Goal: Task Accomplishment & Management: Use online tool/utility

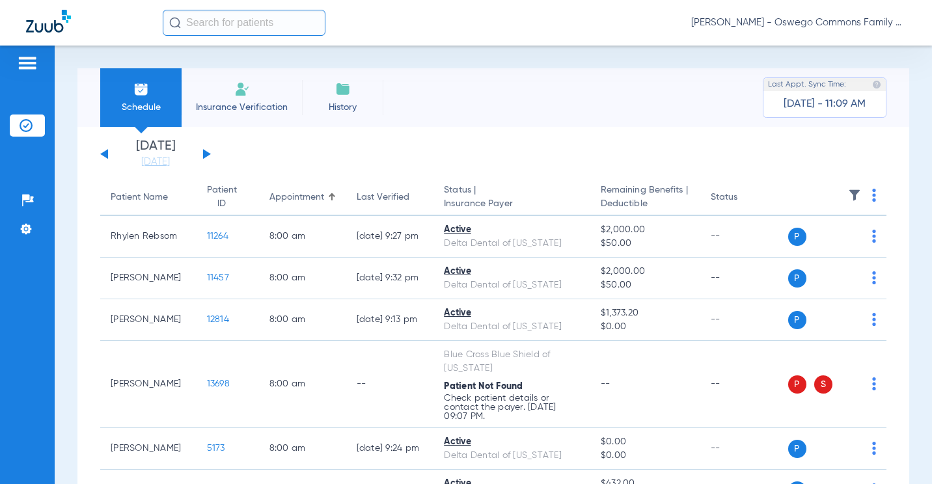
click at [100, 155] on div "[DATE] [DATE] [DATE] [DATE] [DATE] [DATE] [DATE] [DATE] [DATE] [DATE] [DATE] [D…" at bounding box center [155, 154] width 111 height 29
click at [104, 153] on button at bounding box center [104, 154] width 8 height 10
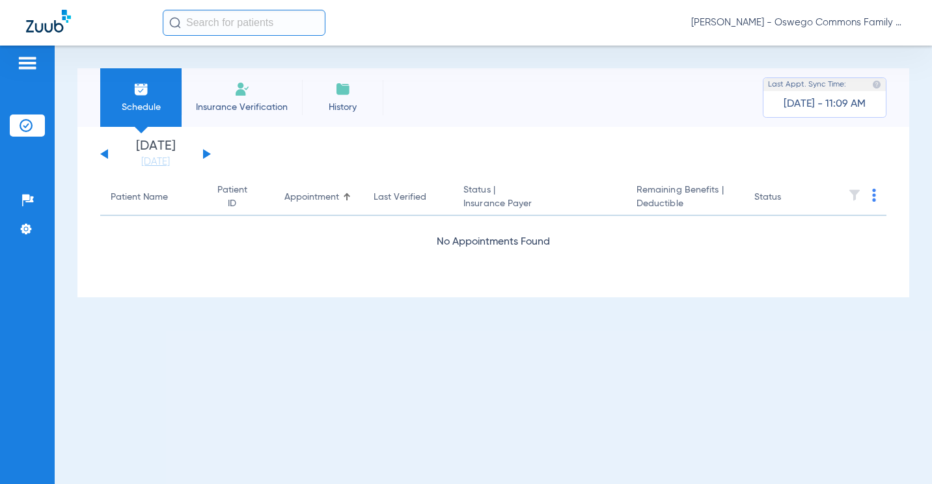
click at [105, 150] on div "[DATE] [DATE] [DATE] [DATE] [DATE] [DATE] [DATE] [DATE] [DATE] [DATE] [DATE] [D…" at bounding box center [155, 154] width 111 height 29
click at [106, 154] on button at bounding box center [104, 154] width 8 height 10
click at [200, 157] on div "[DATE] [DATE] [DATE] [DATE] [DATE] [DATE] [DATE] [DATE] [DATE] [DATE] [DATE] [D…" at bounding box center [155, 154] width 111 height 29
click at [205, 155] on button at bounding box center [207, 154] width 8 height 10
click at [209, 155] on div "[DATE] [DATE] [DATE] [DATE] [DATE] [DATE] [DATE] [DATE] [DATE] [DATE] [DATE] [D…" at bounding box center [155, 154] width 111 height 29
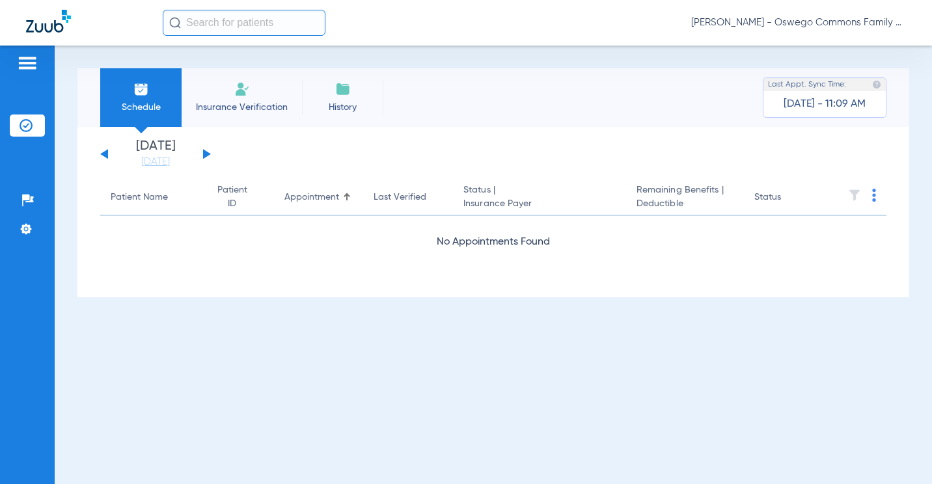
click at [208, 154] on button at bounding box center [207, 154] width 8 height 10
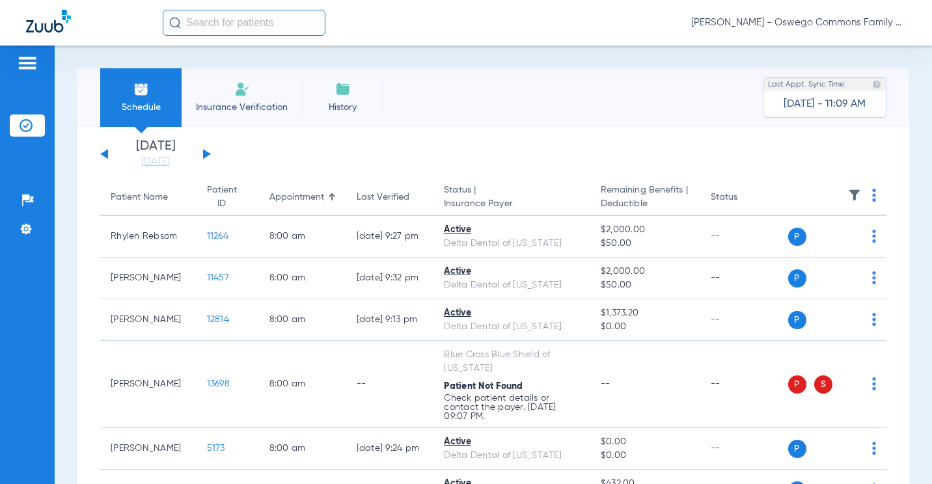
click at [142, 203] on div "Patient Name" at bounding box center [139, 198] width 57 height 14
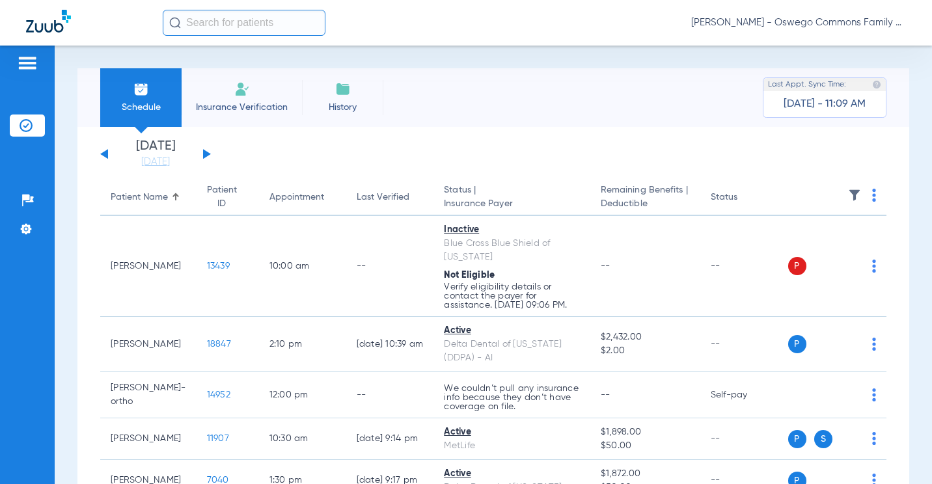
click at [143, 202] on div "Patient Name" at bounding box center [139, 198] width 57 height 14
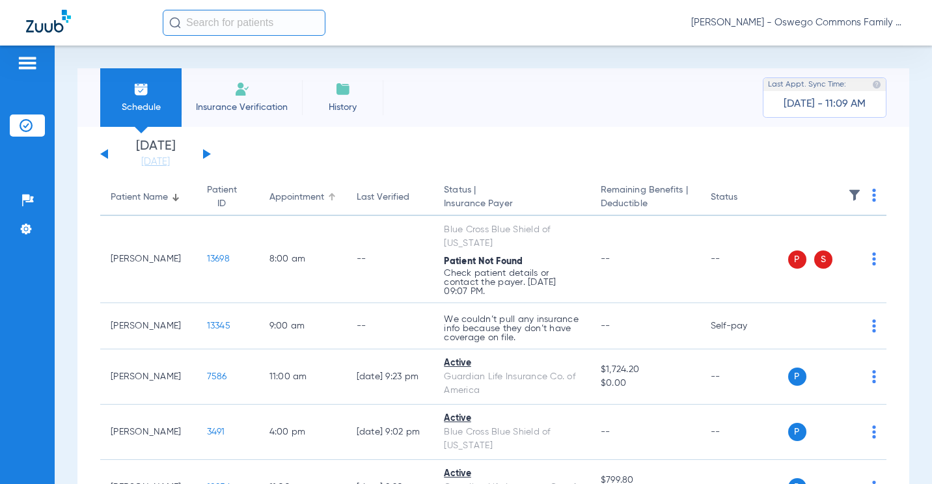
click at [293, 196] on div "Appointment" at bounding box center [296, 198] width 55 height 14
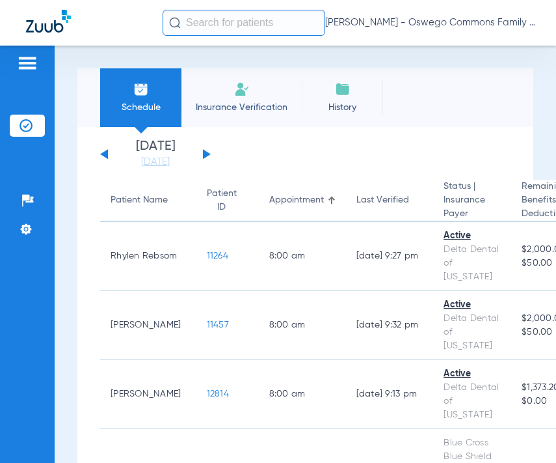
click at [205, 157] on button at bounding box center [207, 154] width 8 height 10
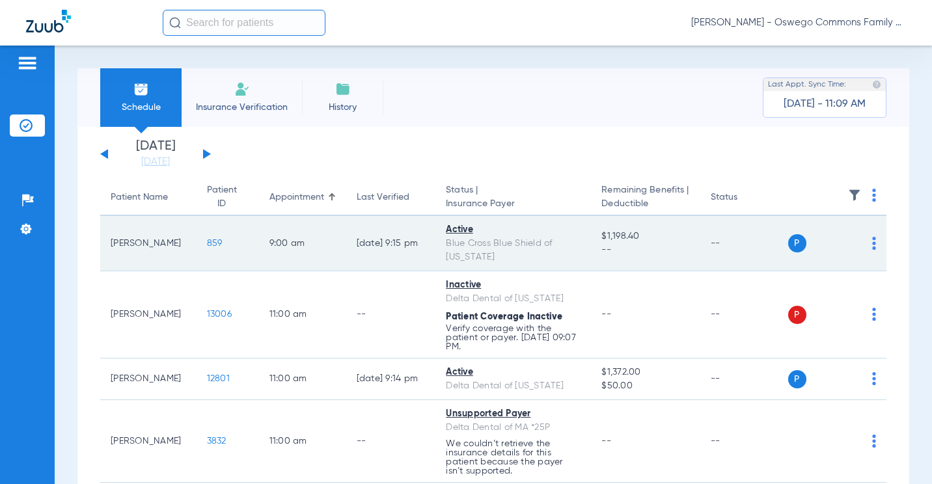
click at [872, 250] on img at bounding box center [874, 243] width 4 height 13
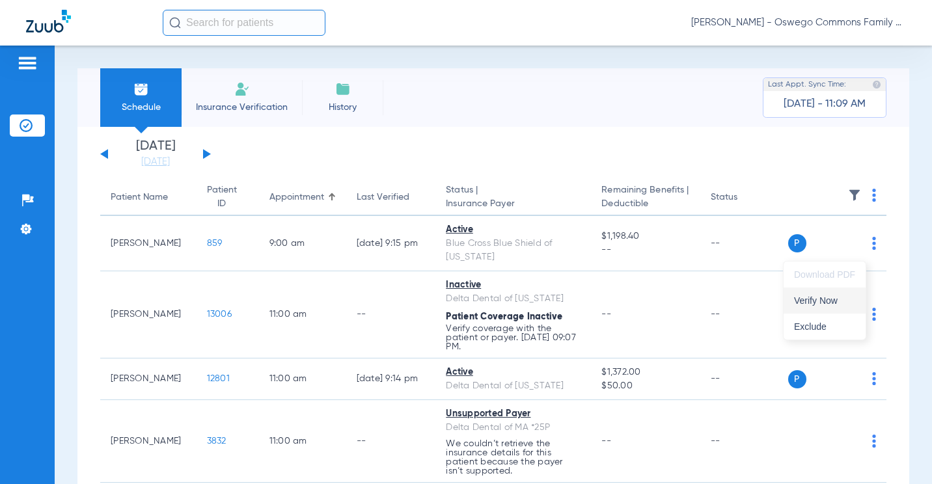
click at [831, 301] on span "Verify Now" at bounding box center [824, 300] width 61 height 9
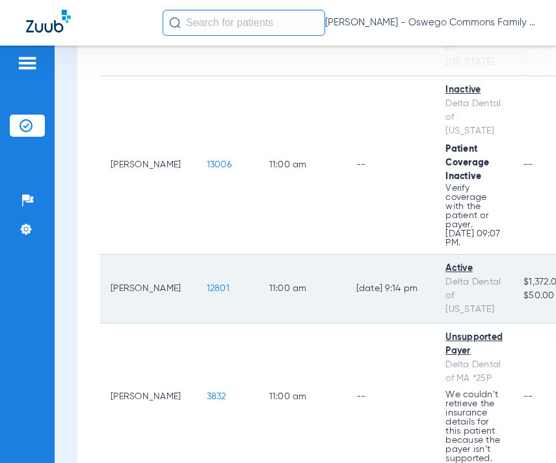
scroll to position [260, 0]
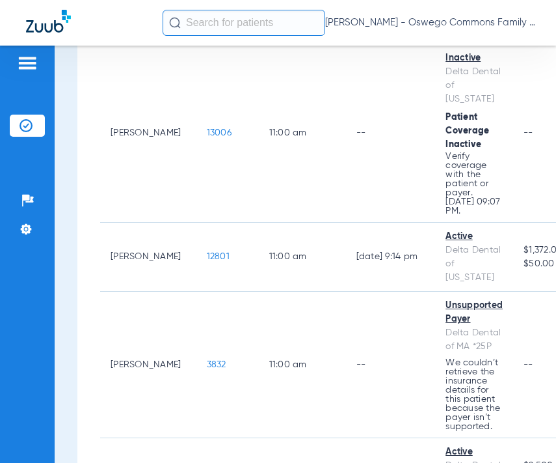
click at [217, 27] on input "text" at bounding box center [244, 23] width 163 height 26
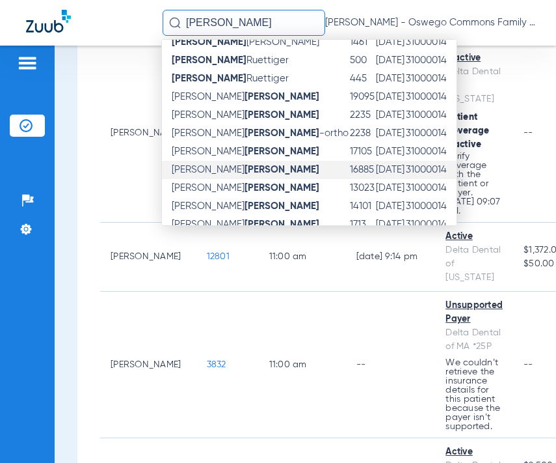
scroll to position [42, 0]
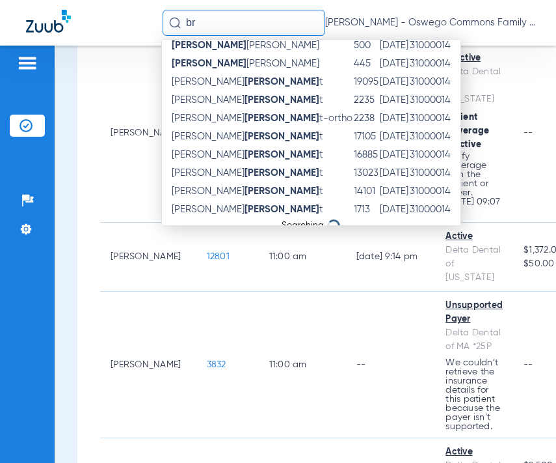
type input "b"
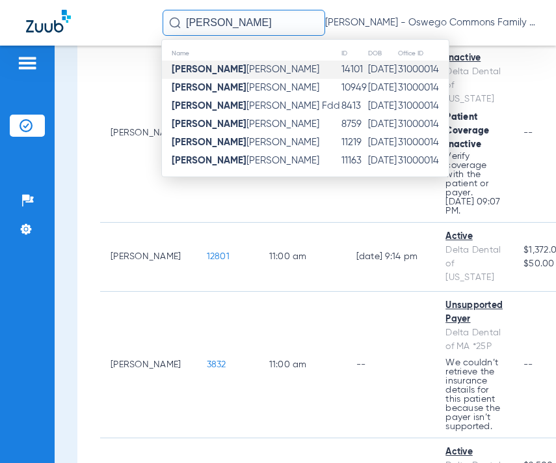
type input "[PERSON_NAME]"
click at [239, 71] on td "[PERSON_NAME]" at bounding box center [251, 70] width 179 height 18
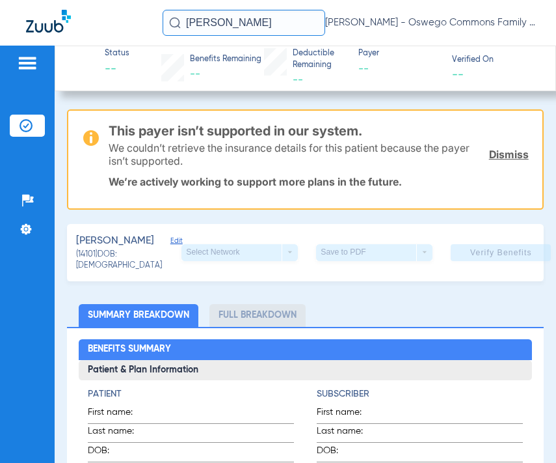
click at [205, 20] on input "[PERSON_NAME]" at bounding box center [244, 23] width 163 height 26
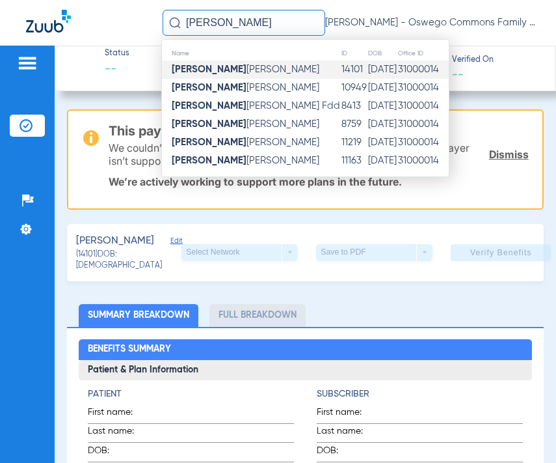
click at [205, 21] on input "[PERSON_NAME]" at bounding box center [244, 23] width 163 height 26
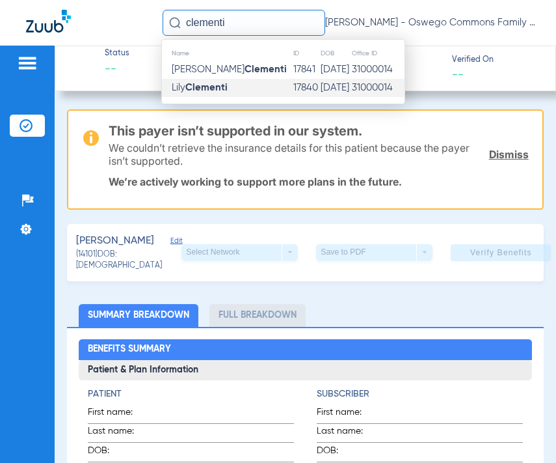
type input "clementi"
click at [199, 86] on strong "Clementi" at bounding box center [206, 88] width 42 height 10
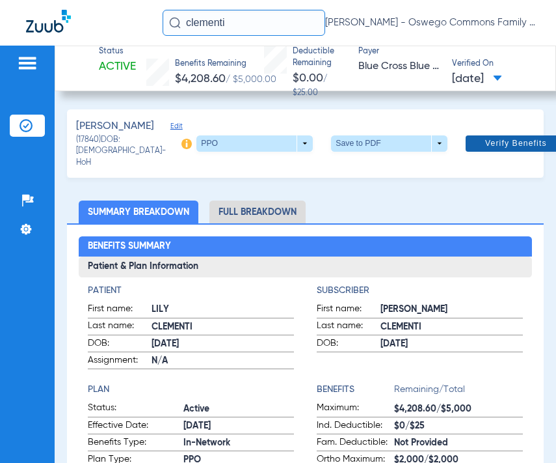
click at [485, 142] on span "Verify Benefits" at bounding box center [516, 143] width 62 height 10
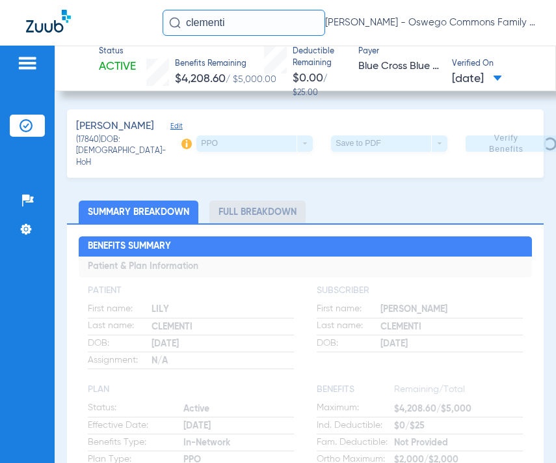
click at [525, 205] on ul "Summary Breakdown Full Breakdown" at bounding box center [305, 211] width 476 height 23
click at [232, 31] on input "clementi" at bounding box center [244, 23] width 163 height 26
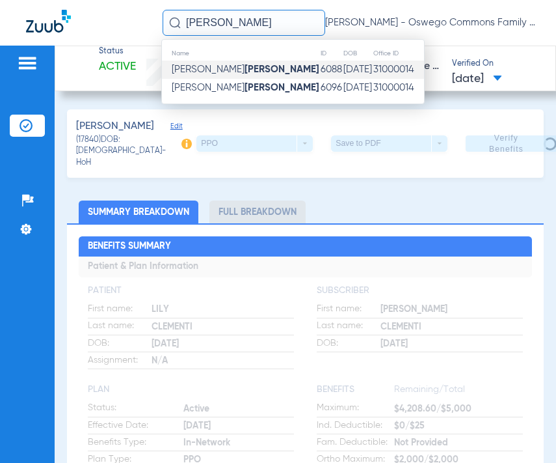
type input "[PERSON_NAME]"
click at [245, 72] on strong "[PERSON_NAME]" at bounding box center [282, 69] width 75 height 10
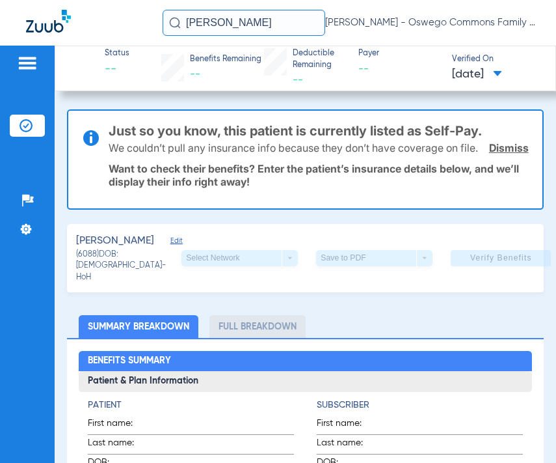
drag, startPoint x: 239, startPoint y: 26, endPoint x: 115, endPoint y: 33, distance: 124.4
click at [115, 33] on div "[PERSON_NAME] [PERSON_NAME] - Oswego Commons Family Dental" at bounding box center [278, 23] width 556 height 46
click at [243, 20] on input "text" at bounding box center [244, 23] width 163 height 26
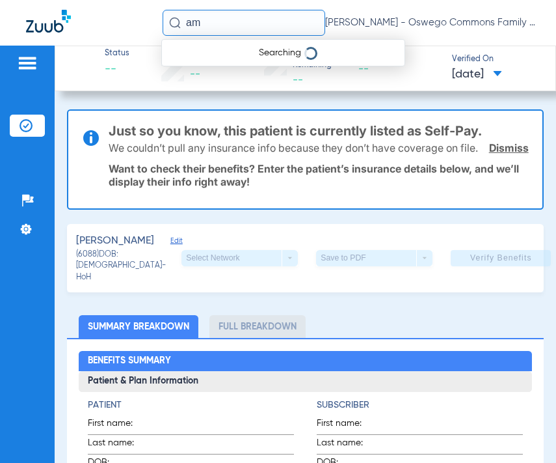
type input "a"
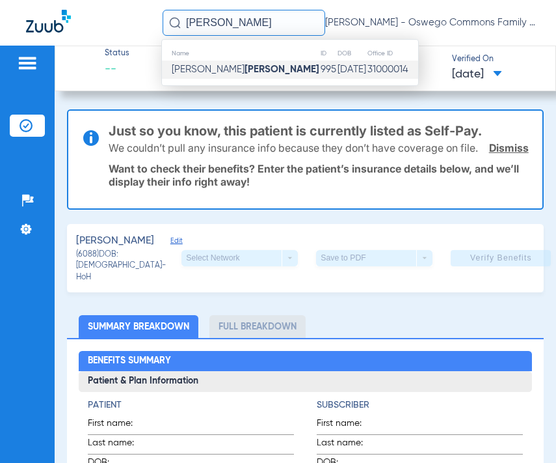
type input "[PERSON_NAME]"
click at [245, 70] on strong "[PERSON_NAME]" at bounding box center [282, 69] width 75 height 10
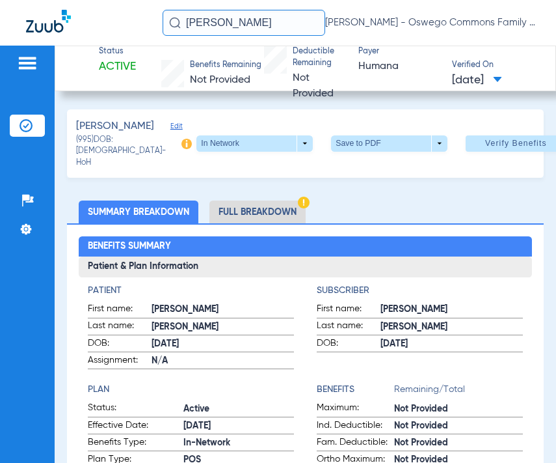
click at [254, 24] on input "[PERSON_NAME]" at bounding box center [244, 23] width 163 height 26
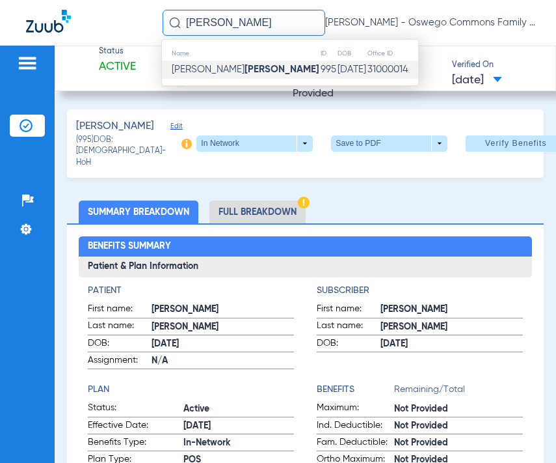
click at [254, 24] on input "[PERSON_NAME]" at bounding box center [244, 23] width 163 height 26
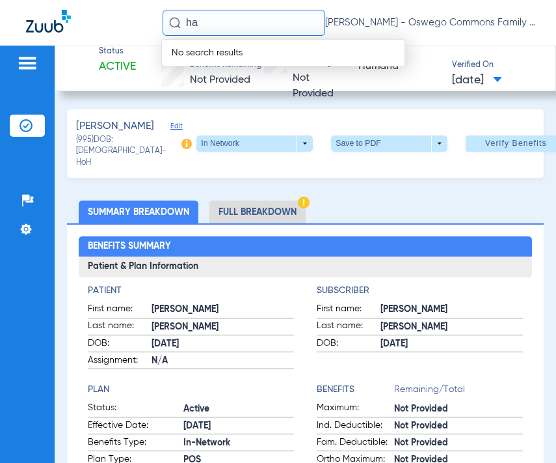
type input "h"
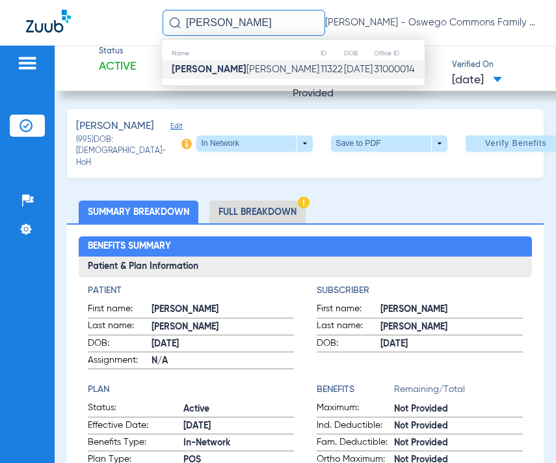
type input "[PERSON_NAME]"
click at [217, 64] on span "[PERSON_NAME]" at bounding box center [246, 69] width 148 height 10
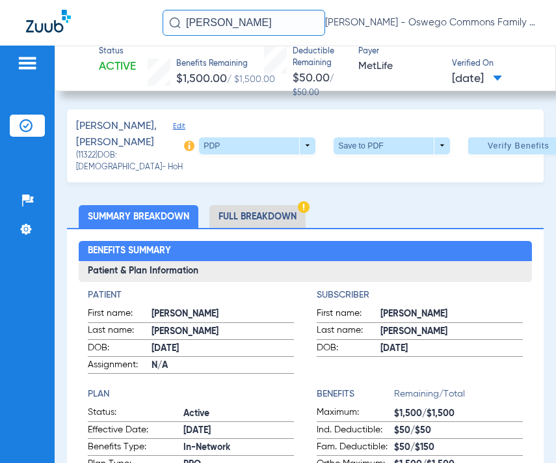
drag, startPoint x: 227, startPoint y: 20, endPoint x: 87, endPoint y: 14, distance: 140.6
click at [88, 15] on div "[PERSON_NAME] [PERSON_NAME] - Oswego Commons Family Dental" at bounding box center [278, 23] width 556 height 46
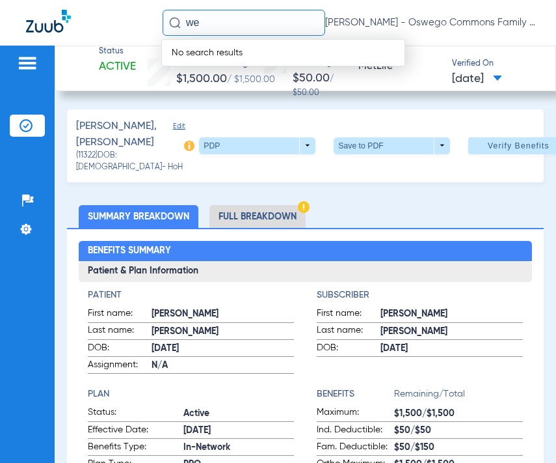
type input "w"
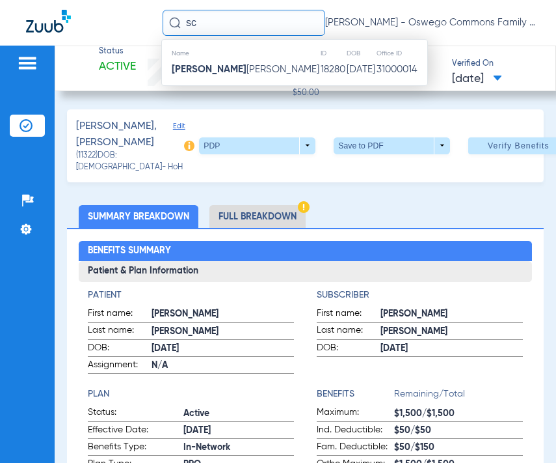
type input "s"
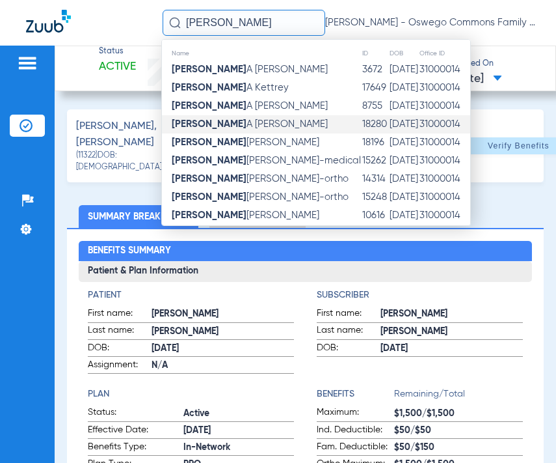
type input "[PERSON_NAME]"
click at [238, 129] on td "[PERSON_NAME]" at bounding box center [262, 124] width 200 height 18
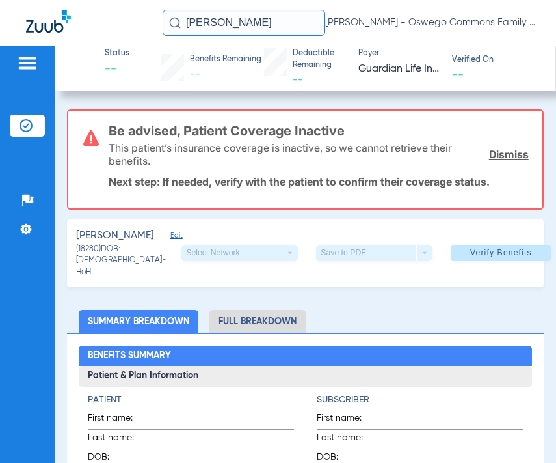
drag, startPoint x: 219, startPoint y: 18, endPoint x: 80, endPoint y: 42, distance: 140.8
click at [80, 42] on div "[PERSON_NAME] - Oswego Commons Family Dental" at bounding box center [278, 23] width 556 height 46
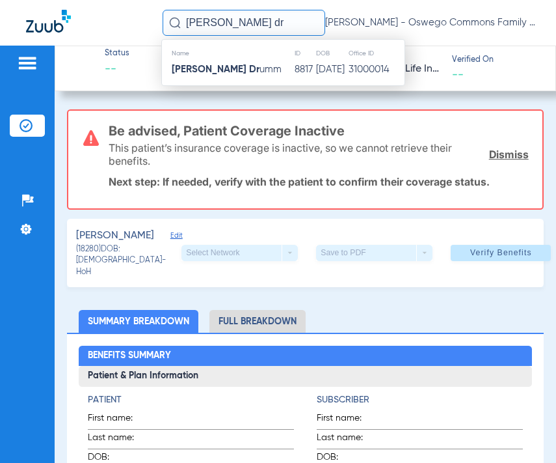
type input "[PERSON_NAME] dr"
click at [219, 74] on strong "[PERSON_NAME] Dr" at bounding box center [216, 69] width 88 height 10
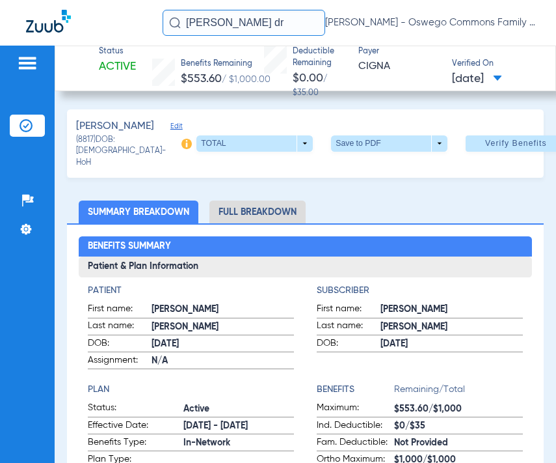
click at [226, 25] on input "[PERSON_NAME] dr" at bounding box center [244, 23] width 163 height 26
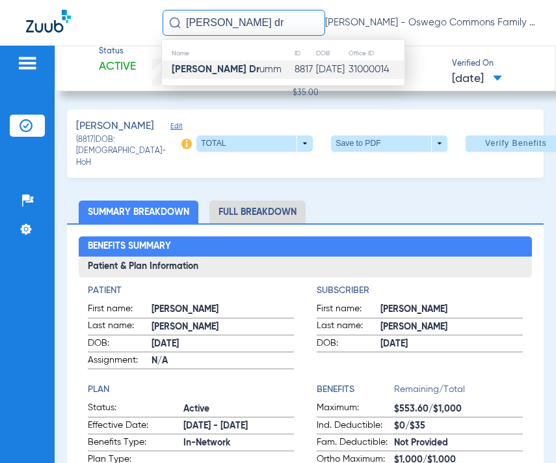
click at [226, 26] on input "[PERSON_NAME] dr" at bounding box center [244, 23] width 163 height 26
type input "[PERSON_NAME]"
click at [235, 66] on td "[PERSON_NAME]" at bounding box center [216, 70] width 108 height 18
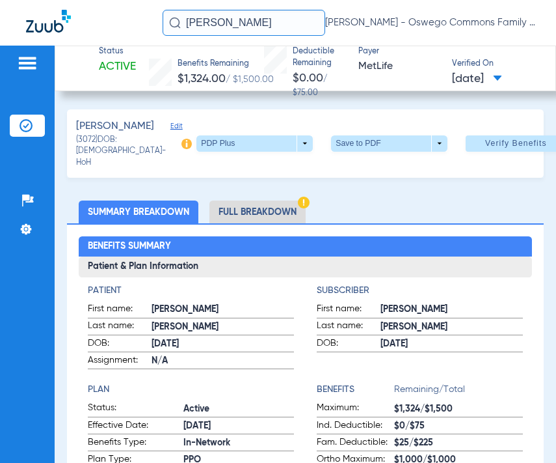
drag, startPoint x: 244, startPoint y: 25, endPoint x: 74, endPoint y: 15, distance: 170.7
click at [76, 15] on div "[PERSON_NAME] [PERSON_NAME] - Oswego Commons Family Dental" at bounding box center [278, 23] width 556 height 46
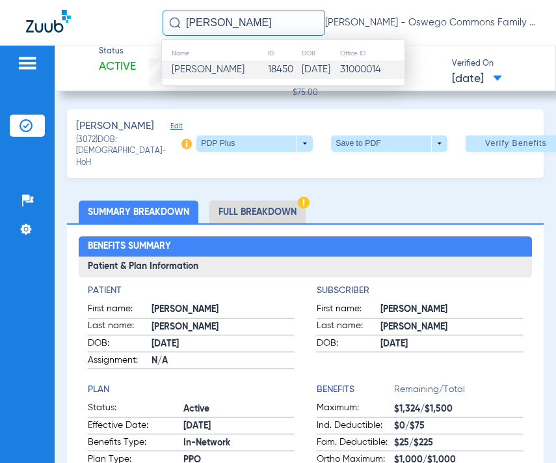
type input "[PERSON_NAME]"
click at [236, 69] on span "[PERSON_NAME]" at bounding box center [208, 69] width 73 height 10
